Goal: Task Accomplishment & Management: Manage account settings

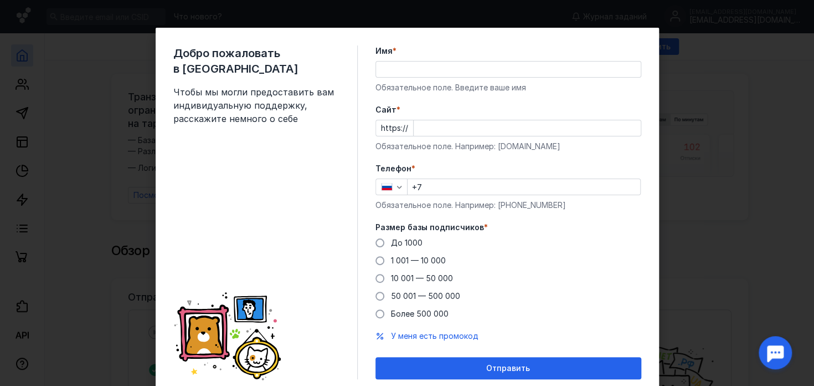
click at [478, 78] on div "Имя * Обязательное поле. Введите ваше имя" at bounding box center [509, 69] width 266 height 48
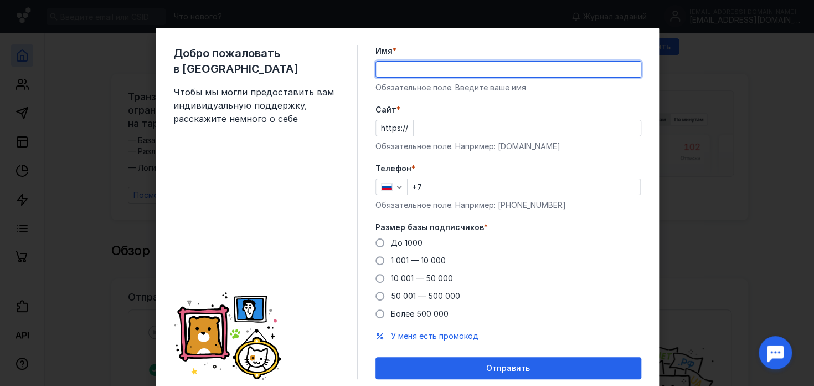
click at [473, 73] on input "Имя *" at bounding box center [508, 69] width 265 height 16
type input "F"
type input "[PERSON_NAME]"
type input "Blo"
click at [380, 72] on input "Blo" at bounding box center [508, 69] width 265 height 16
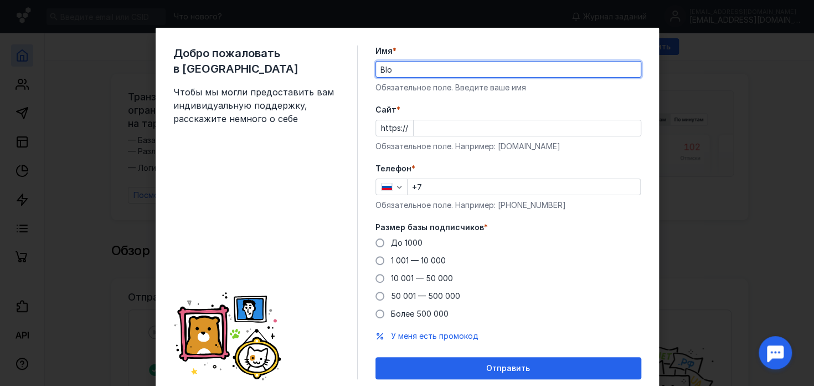
click at [380, 72] on input "Blo" at bounding box center [508, 69] width 265 height 16
type input "<"
type input "Блоксели"
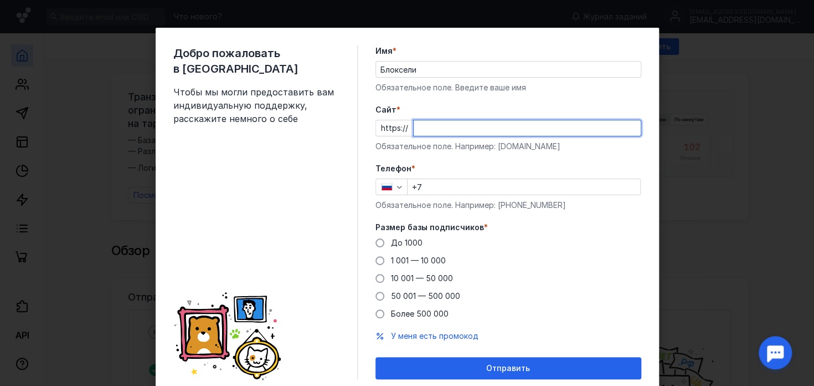
click at [433, 126] on input "Cайт *" at bounding box center [527, 128] width 227 height 16
paste input "[DOMAIN_NAME][URL]"
type input "[DOMAIN_NAME][URL]"
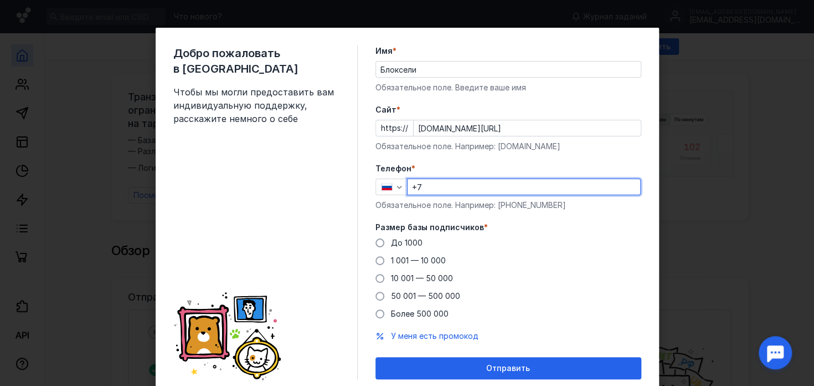
click at [436, 186] on input "+7" at bounding box center [524, 187] width 233 height 16
type input "[PHONE_NUMBER]"
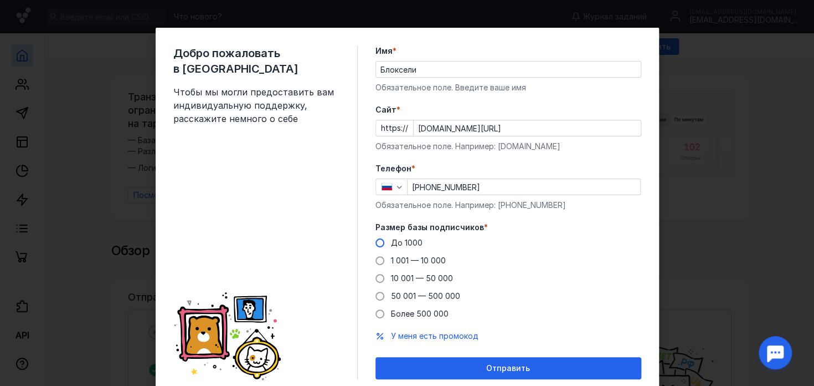
click at [380, 242] on label "До 1000" at bounding box center [399, 242] width 47 height 11
click at [0, 0] on input "До 1000" at bounding box center [0, 0] width 0 height 0
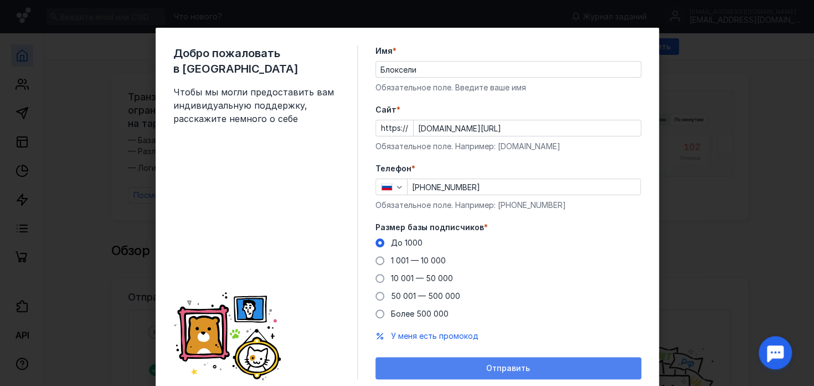
click at [516, 363] on span "Отправить" at bounding box center [508, 367] width 44 height 9
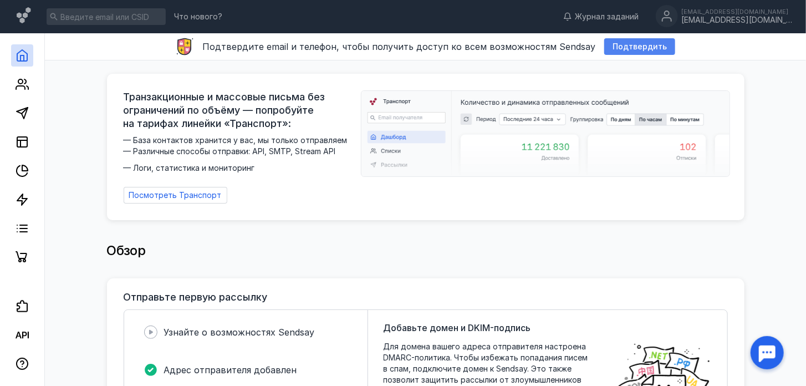
click at [625, 41] on div "Подтвердить" at bounding box center [639, 46] width 71 height 17
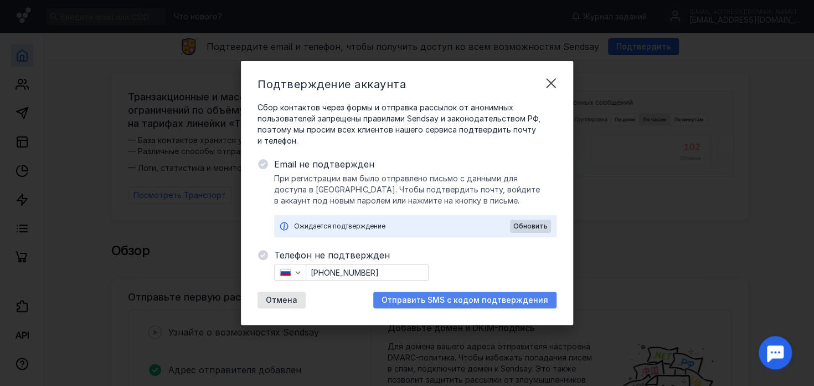
click at [451, 304] on div "Отправить SMS с кодом подтверждения" at bounding box center [464, 299] width 183 height 17
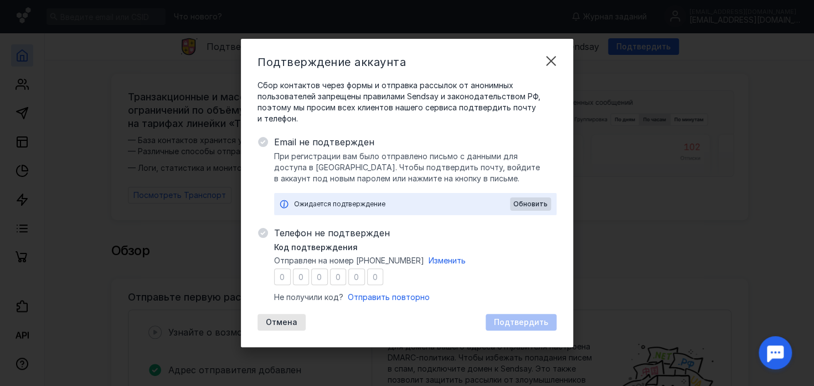
type input "8"
type input "6"
type input "5"
type input "8"
type input "7"
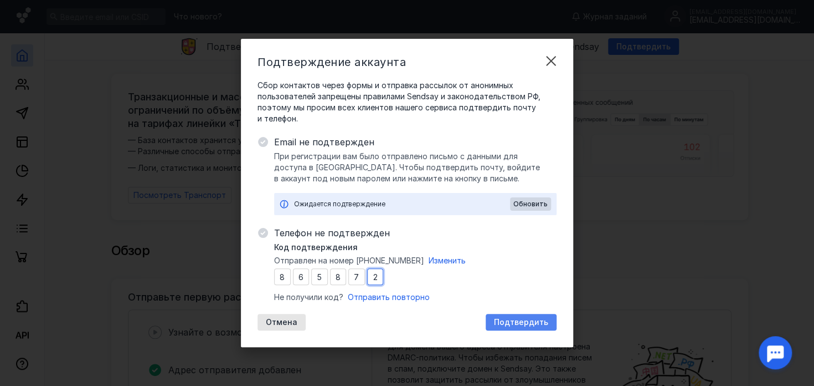
type input "2"
click at [505, 320] on span "Подтвердить" at bounding box center [521, 321] width 54 height 9
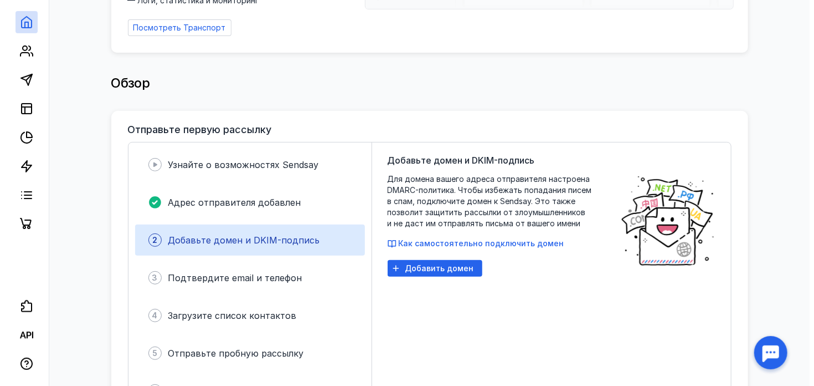
scroll to position [202, 0]
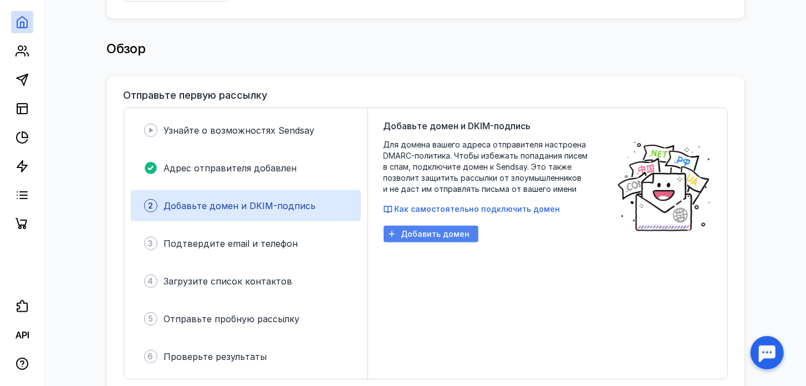
click at [434, 229] on span "Добавить домен" at bounding box center [435, 233] width 69 height 9
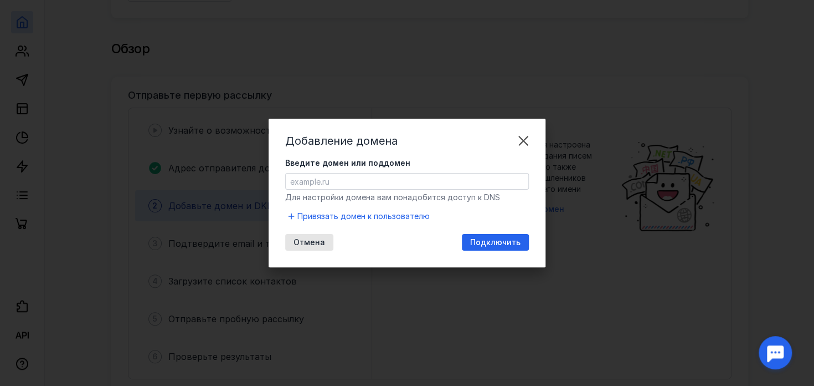
click at [464, 196] on span "Для настройки домена вам понадобится доступ к DNS" at bounding box center [392, 196] width 215 height 9
copy span "Для настройки домена вам понадобится доступ к DNS"
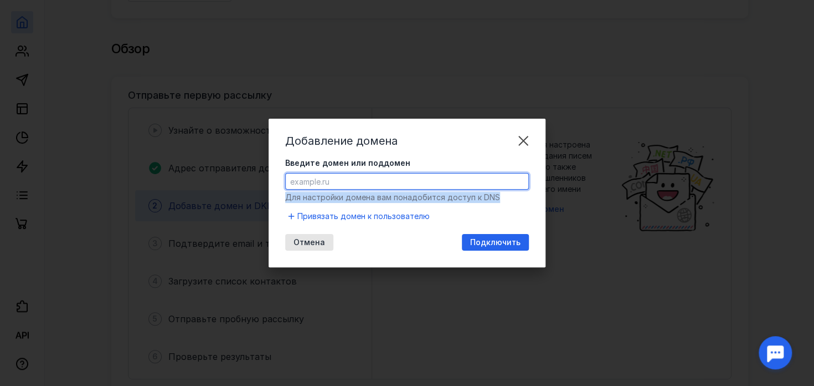
click at [365, 187] on input "Введите домен или поддомен" at bounding box center [407, 181] width 243 height 16
paste input "[DOMAIN_NAME]"
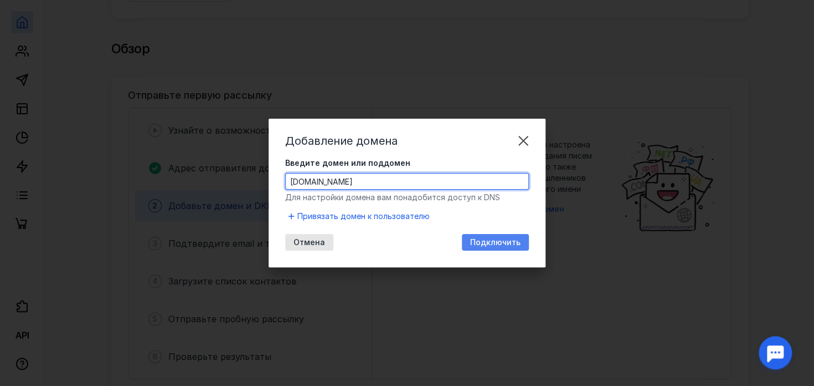
type input "[DOMAIN_NAME]"
click at [491, 244] on span "Подключить" at bounding box center [495, 242] width 50 height 9
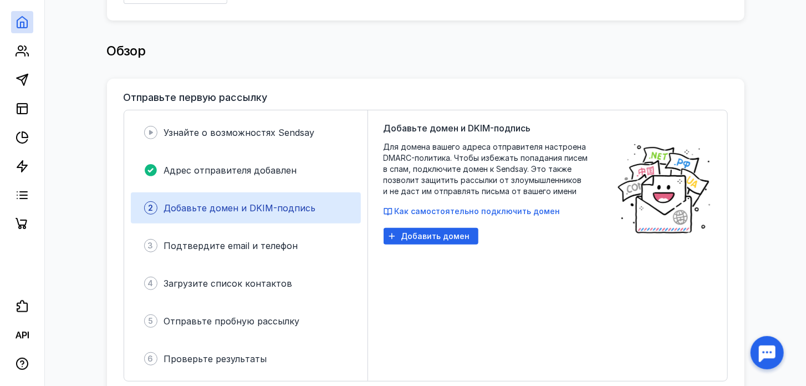
scroll to position [197, 0]
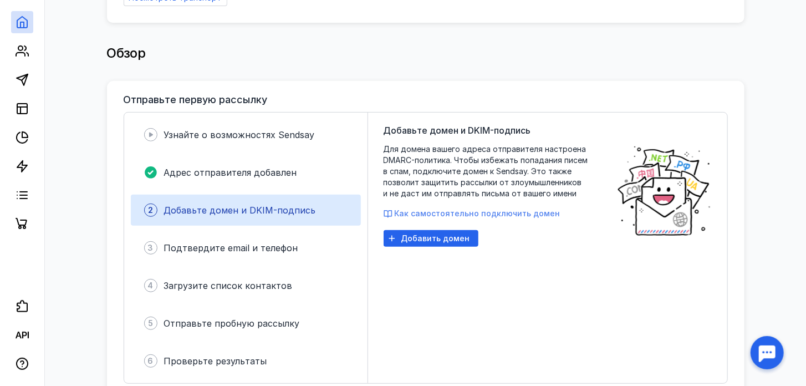
click at [491, 209] on span "Как самостоятельно подключить домен" at bounding box center [477, 212] width 166 height 9
click at [458, 242] on div "Добавьте домен и DKIM-подпись Для домена вашего адреса отправителя настроена DM…" at bounding box center [494, 248] width 222 height 248
click at [454, 237] on span "Добавить домен" at bounding box center [435, 238] width 69 height 9
click at [514, 208] on span "Как самостоятельно подключить домен" at bounding box center [477, 212] width 166 height 9
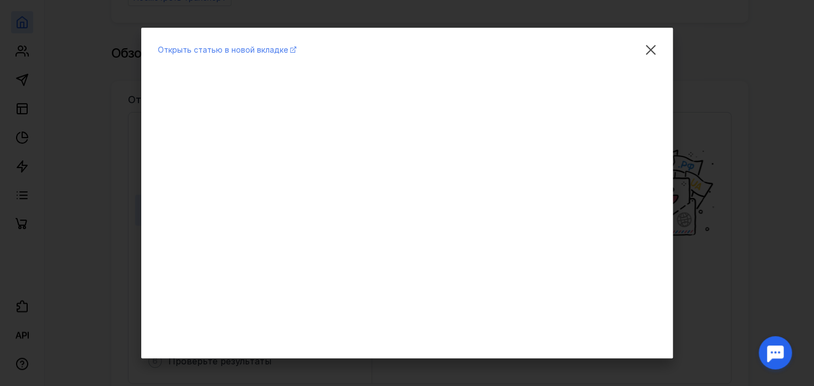
click at [253, 50] on span "Открыть статью в новой вкладке" at bounding box center [223, 49] width 130 height 9
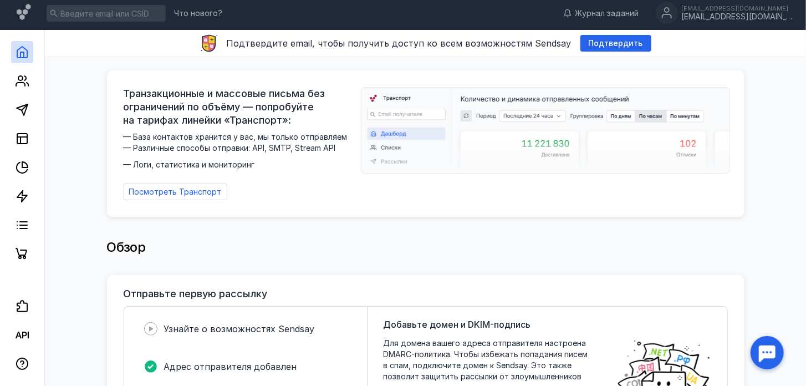
scroll to position [0, 0]
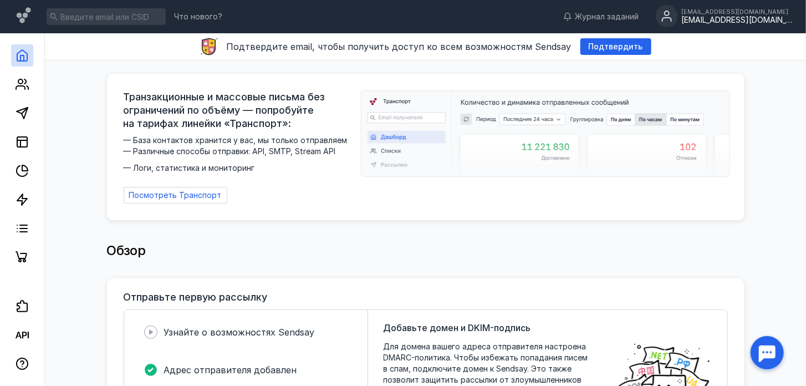
click at [764, 11] on div "[EMAIL_ADDRESS][DOMAIN_NAME]" at bounding box center [736, 11] width 111 height 7
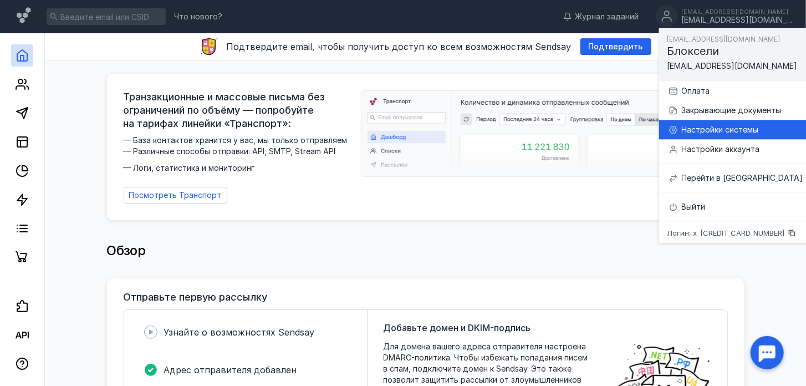
click at [760, 125] on div "Настройки системы" at bounding box center [741, 129] width 121 height 11
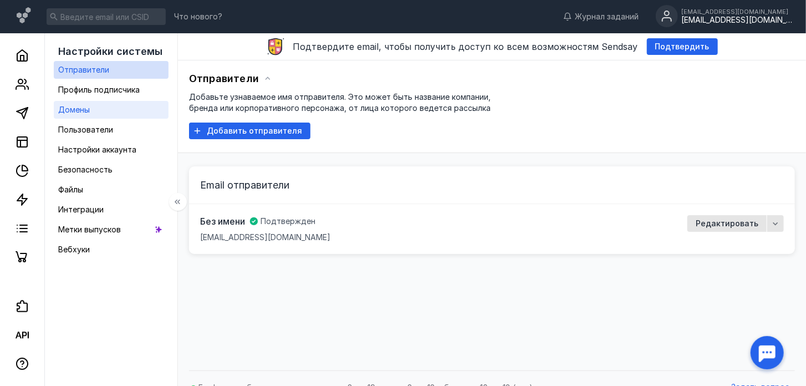
click at [121, 104] on link "Домены" at bounding box center [111, 110] width 115 height 18
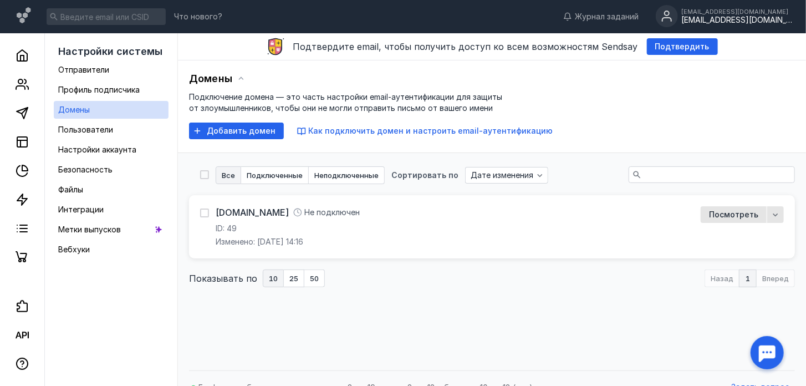
scroll to position [3, 0]
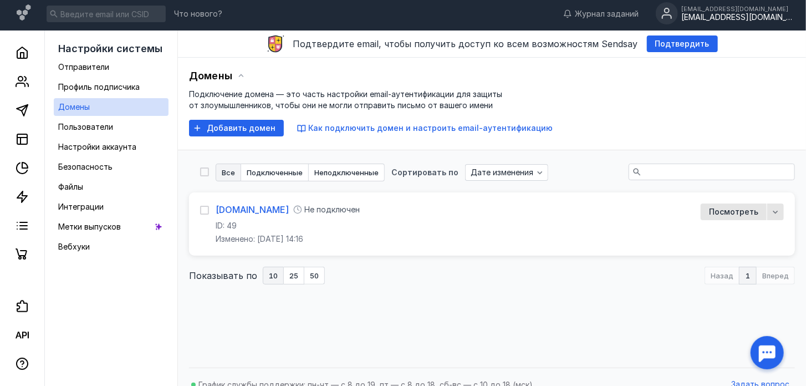
click at [247, 206] on link "[DOMAIN_NAME]" at bounding box center [252, 209] width 73 height 12
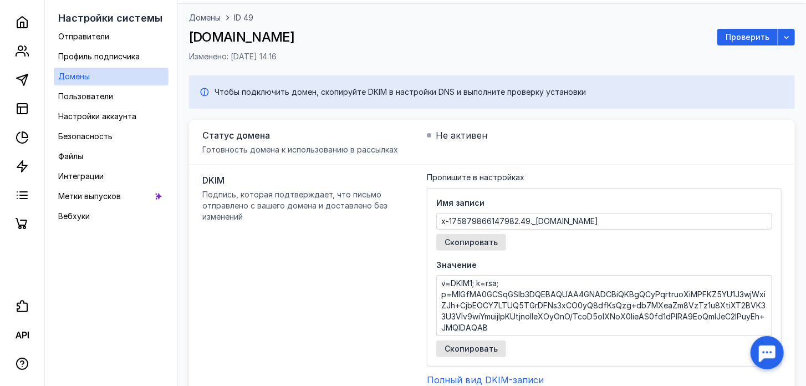
scroll to position [54, 0]
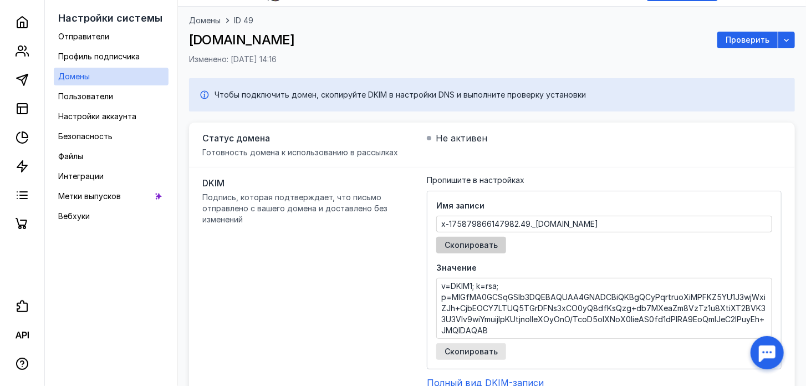
click at [473, 249] on div "Скопировать" at bounding box center [471, 245] width 70 height 17
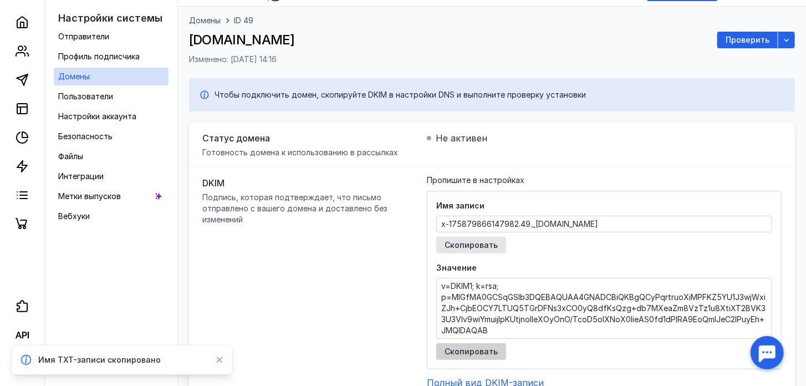
click at [485, 353] on span "Скопировать" at bounding box center [470, 351] width 53 height 9
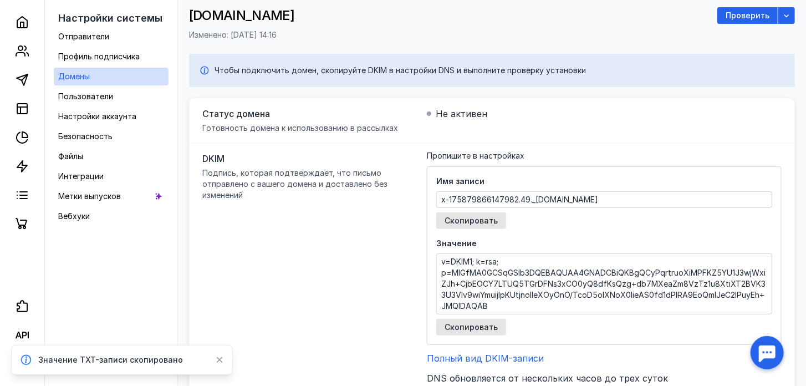
scroll to position [86, 0]
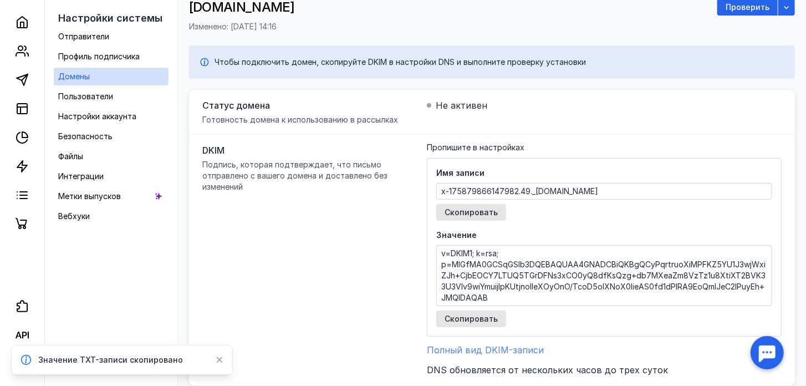
click at [518, 348] on span "Полный вид DKIM-записи" at bounding box center [485, 349] width 117 height 11
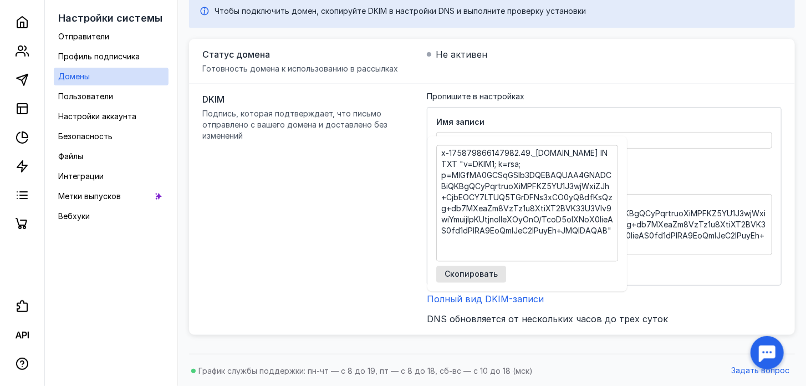
scroll to position [0, 0]
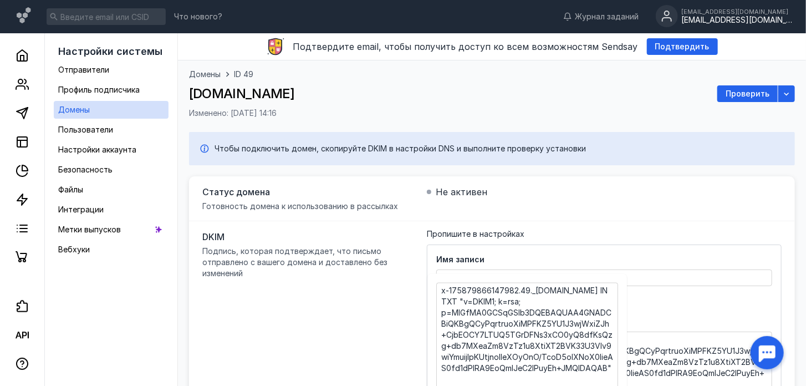
click at [295, 89] on div "[DOMAIN_NAME] Проверить" at bounding box center [492, 93] width 606 height 17
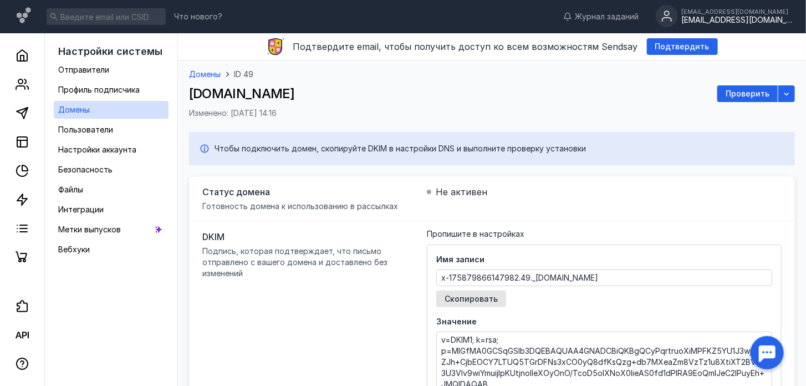
click at [206, 77] on span "Домены" at bounding box center [205, 73] width 32 height 9
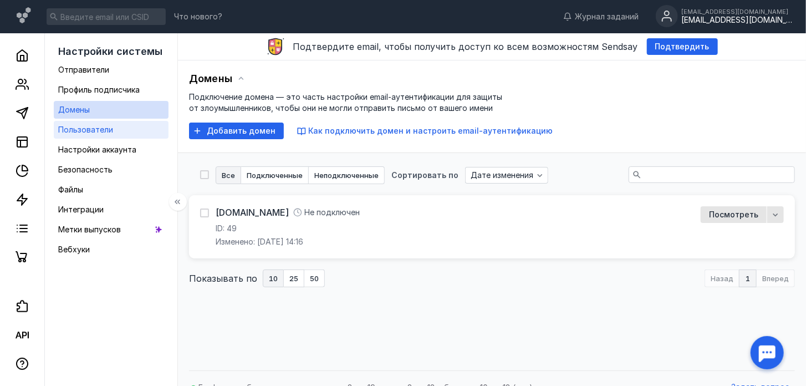
click at [95, 132] on span "Пользователи" at bounding box center [85, 129] width 55 height 9
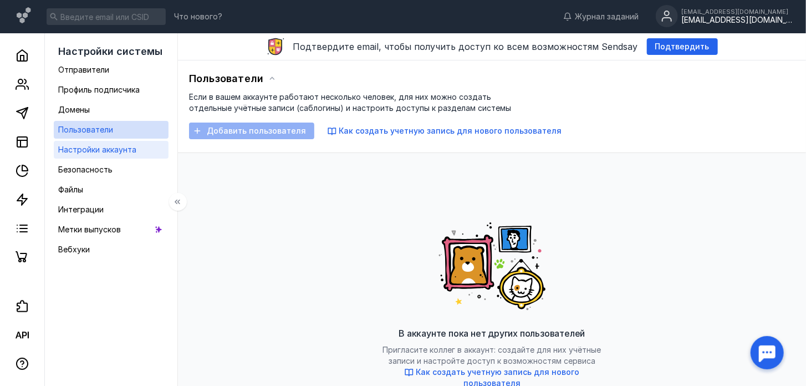
click at [96, 154] on span "Настройки аккаунта" at bounding box center [97, 149] width 78 height 9
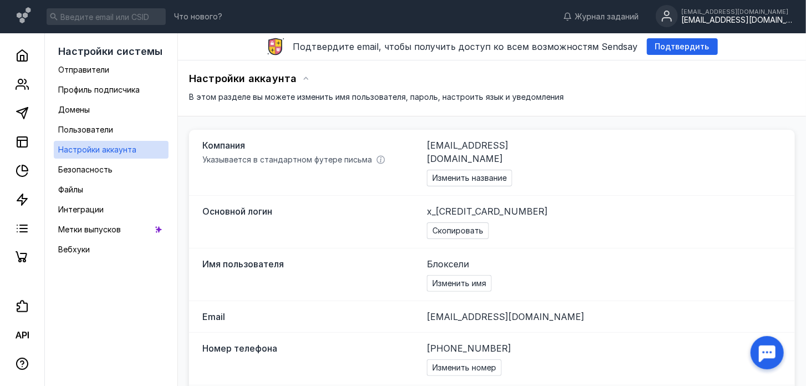
click at [669, 13] on icon at bounding box center [666, 13] width 4 height 4
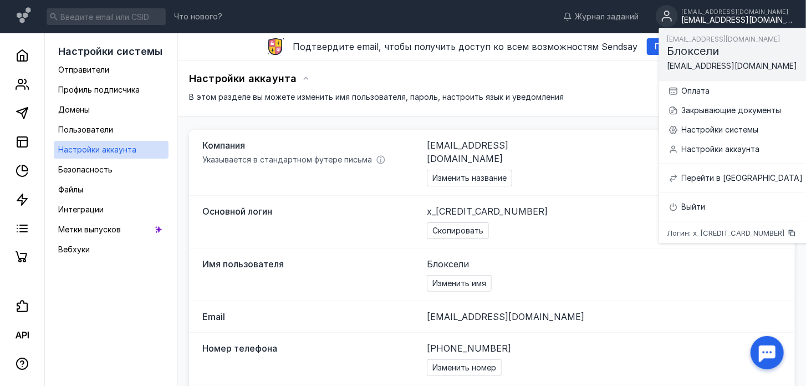
click at [657, 130] on div "Компания Указывается в стандартном футере письма [EMAIL_ADDRESS][DOMAIN_NAME] И…" at bounding box center [492, 163] width 606 height 66
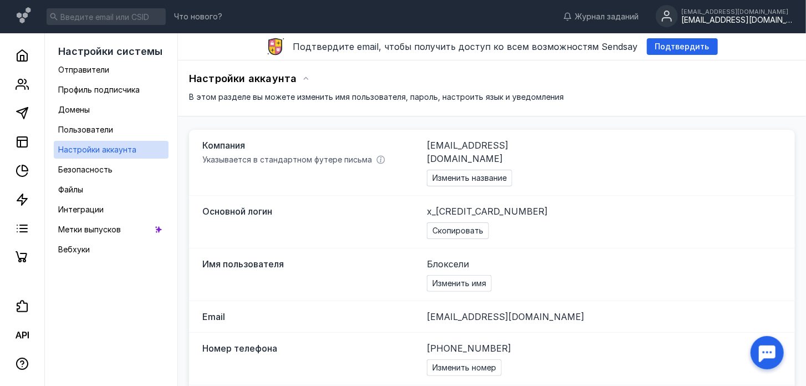
click at [744, 22] on div "[EMAIL_ADDRESS][DOMAIN_NAME]" at bounding box center [736, 20] width 111 height 9
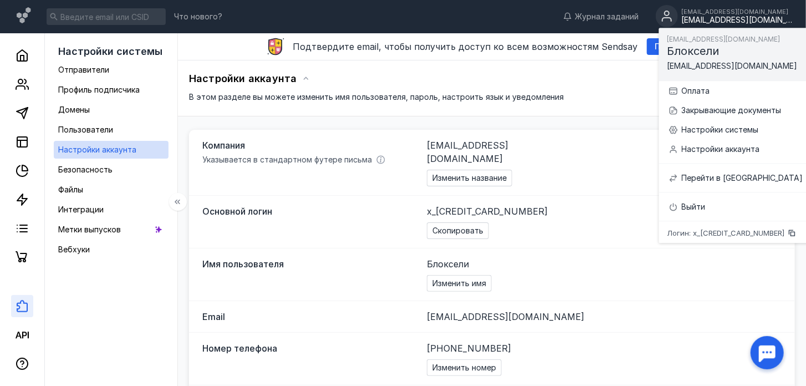
click at [21, 314] on link at bounding box center [22, 306] width 22 height 22
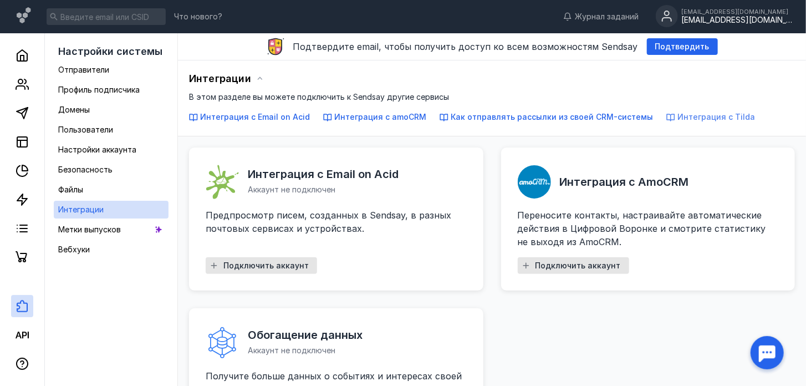
click at [690, 115] on span "Интеграция с Tilda" at bounding box center [716, 116] width 78 height 9
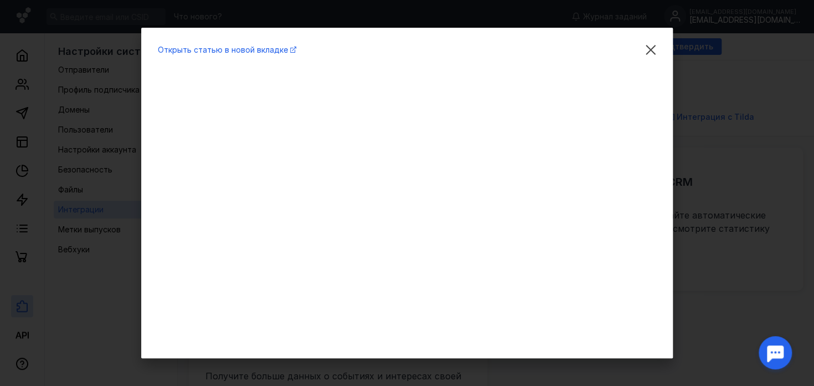
click at [656, 81] on div "Открыть статью в новой вкладке" at bounding box center [407, 193] width 532 height 330
